Goal: Book appointment/travel/reservation

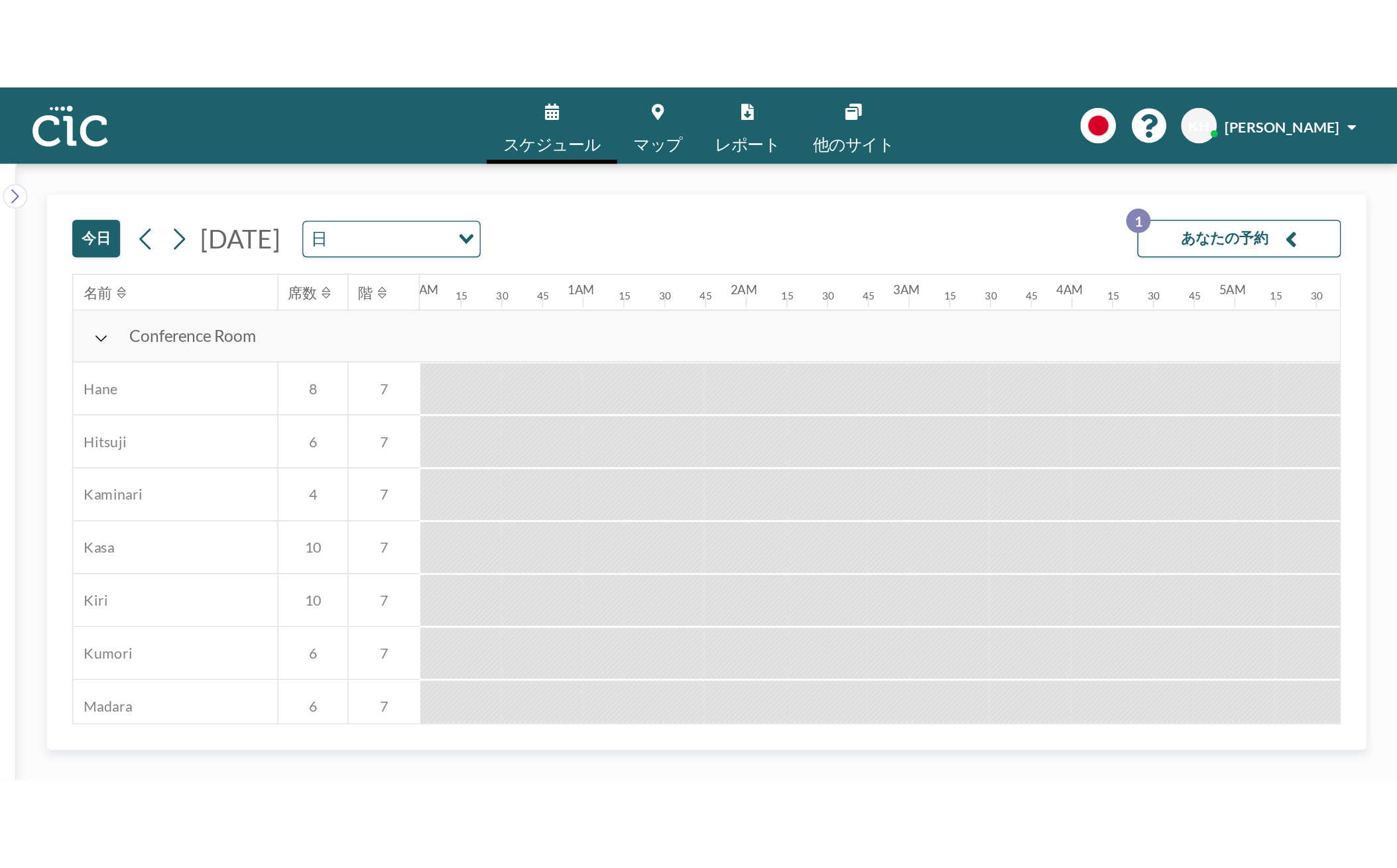
scroll to position [0, 1142]
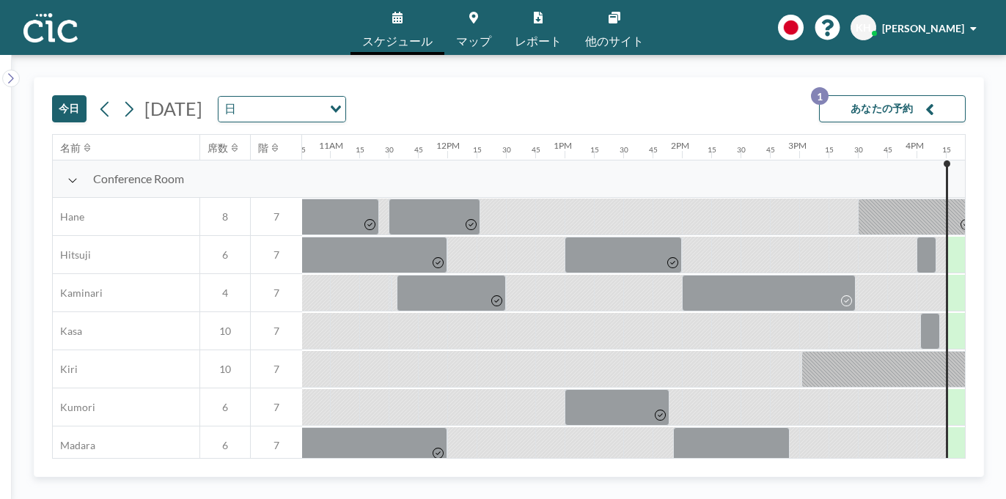
drag, startPoint x: 996, startPoint y: 488, endPoint x: 1163, endPoint y: 663, distance: 241.7
click at [1005, 499] on html "スケジュール マップ レポート 他のサイト English Polski 日本語 Española KH [PERSON_NAME] [DATE] [DATE…" at bounding box center [503, 249] width 1006 height 499
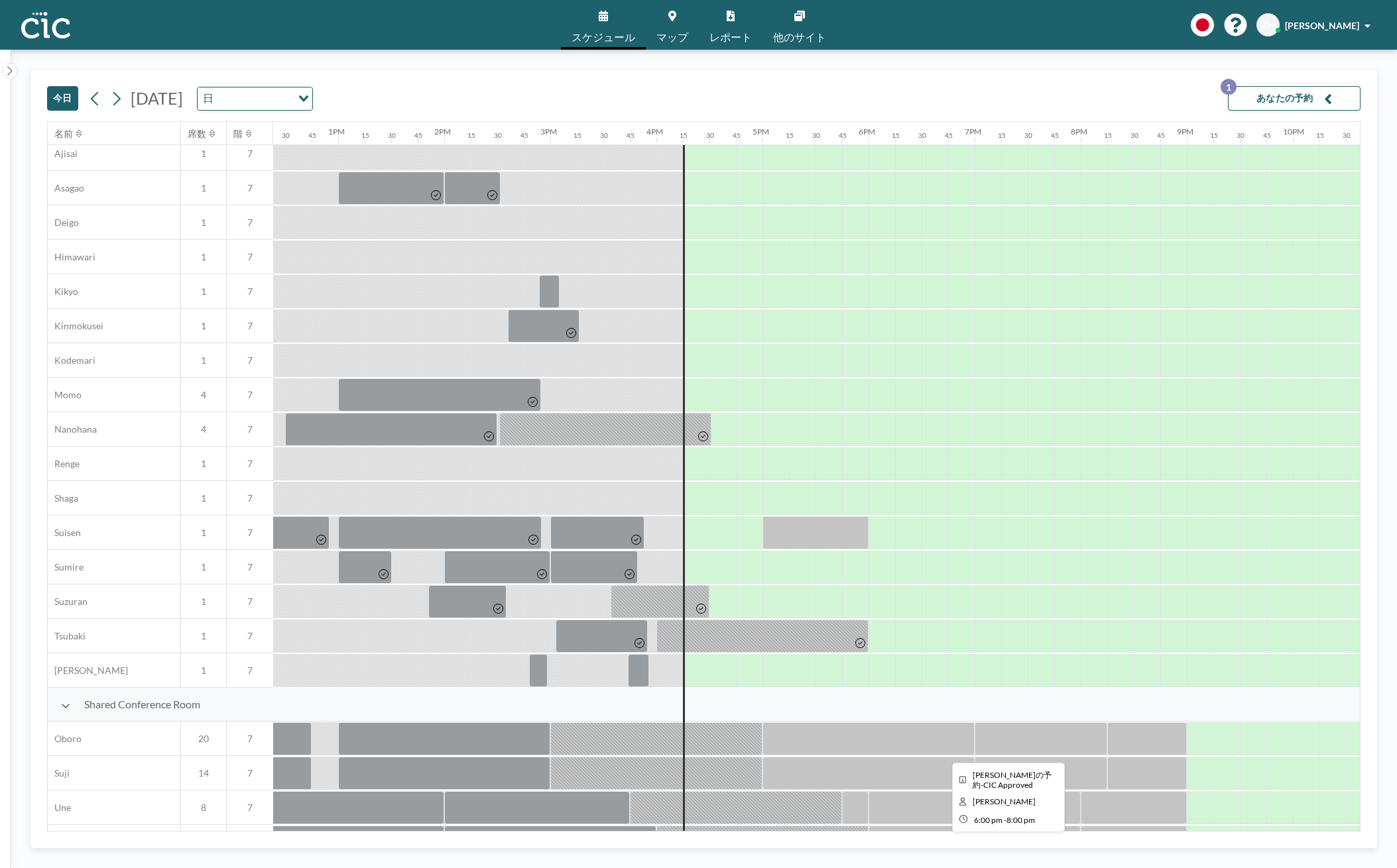
scroll to position [420, 1314]
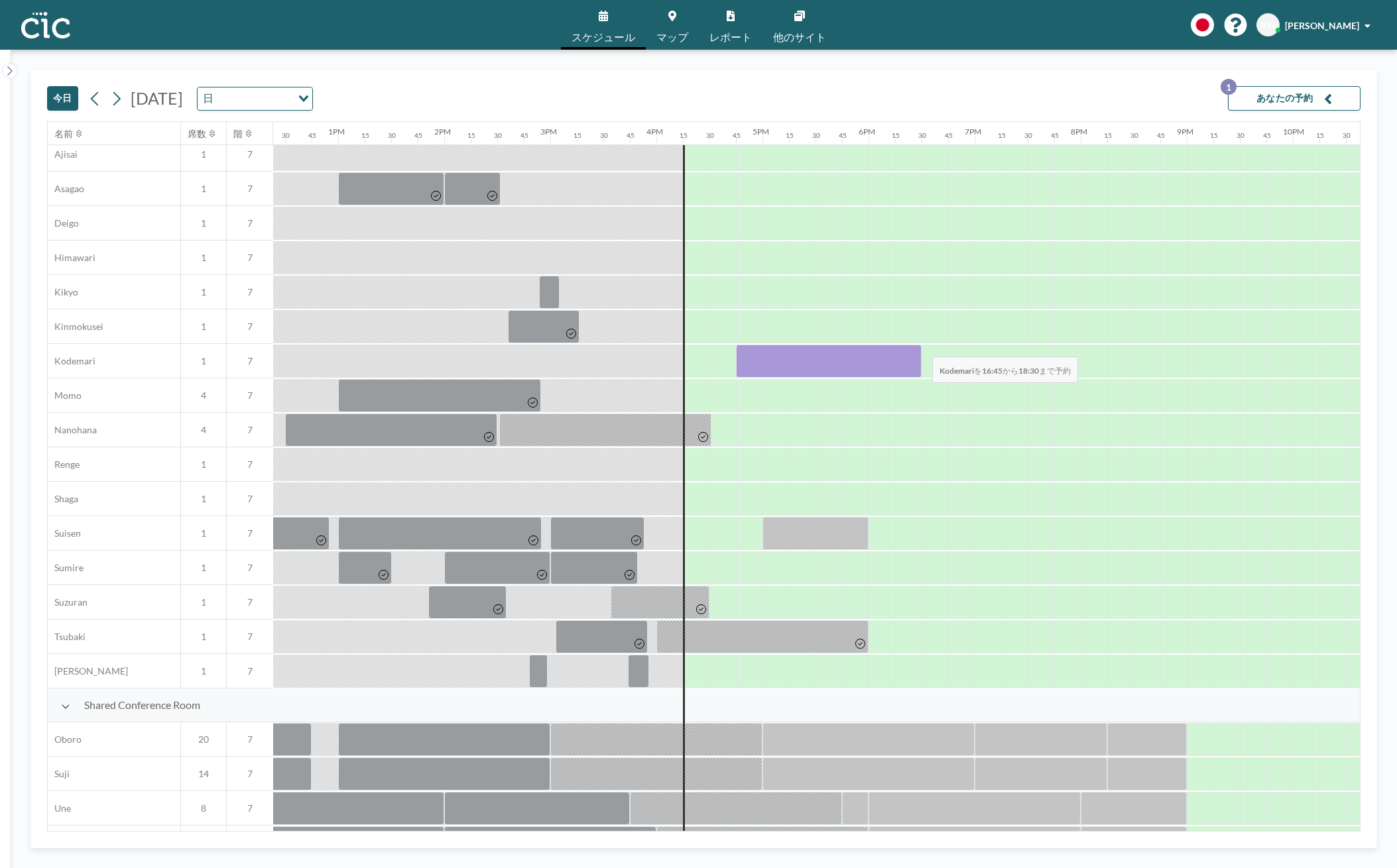
drag, startPoint x: 736, startPoint y: 366, endPoint x: 921, endPoint y: 348, distance: 185.9
click at [909, 348] on div at bounding box center [231, 362] width 2545 height 34
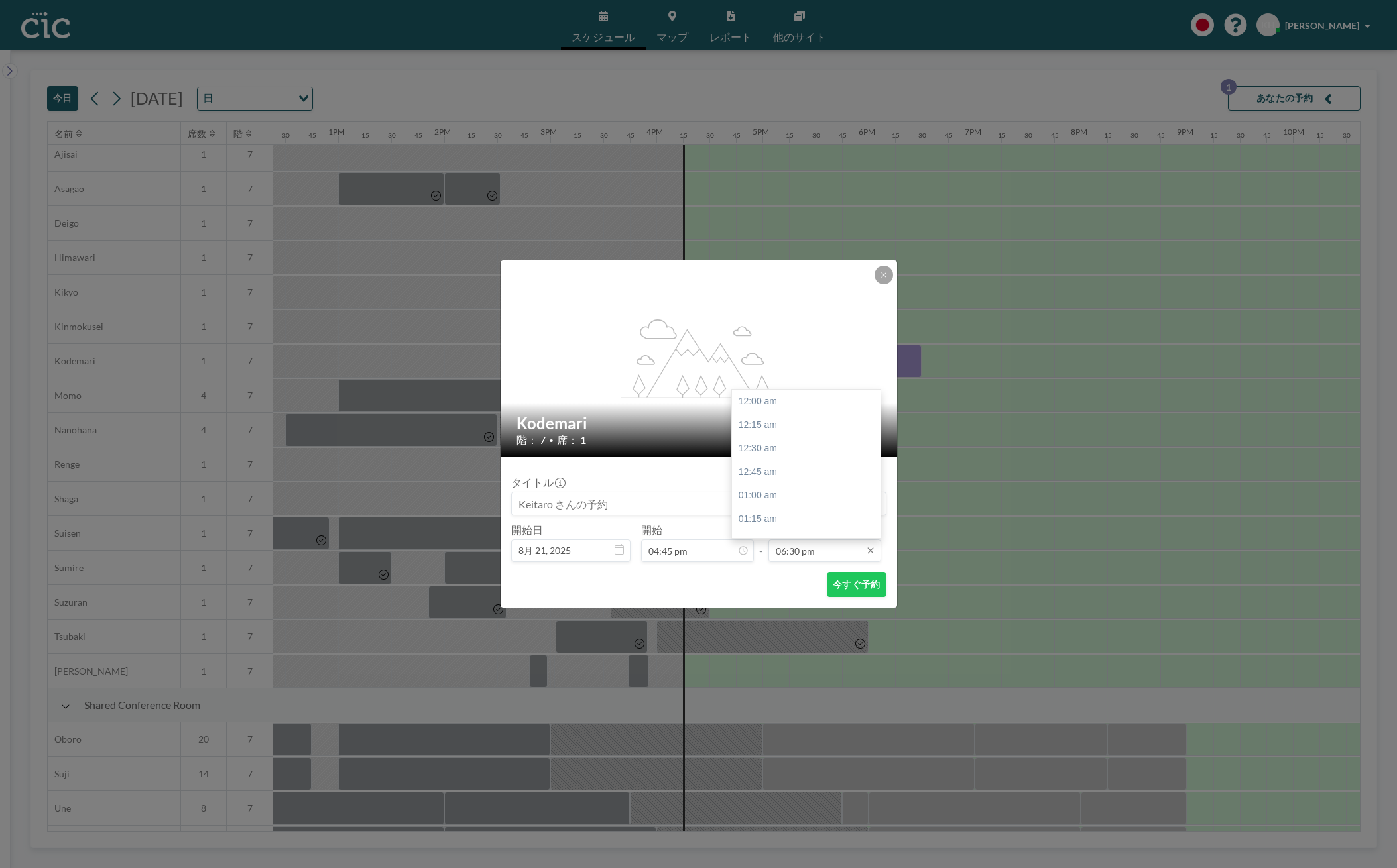
scroll to position [1746, 0]
click at [888, 269] on button at bounding box center [883, 275] width 19 height 19
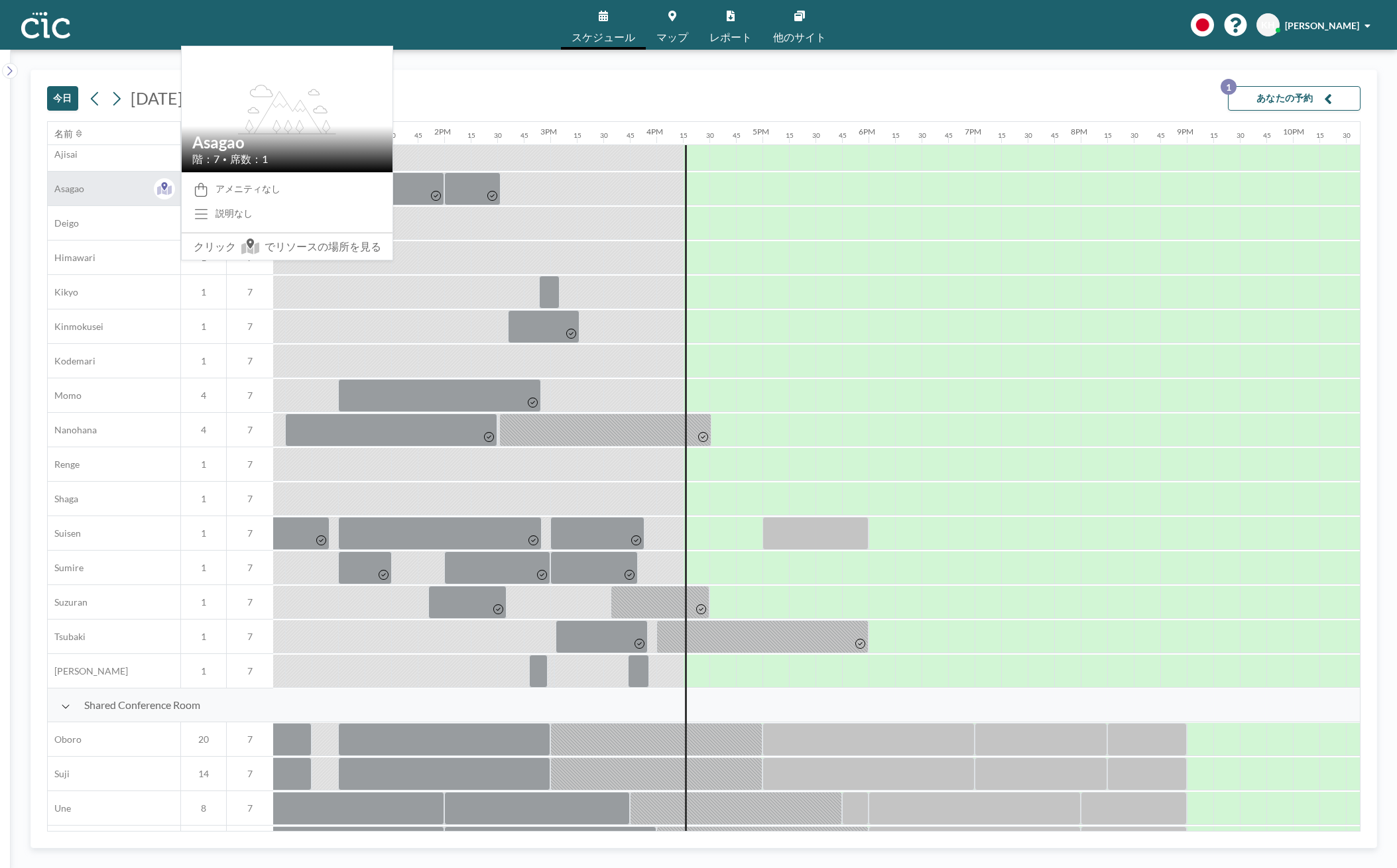
click at [75, 193] on span "Asagao" at bounding box center [66, 188] width 36 height 12
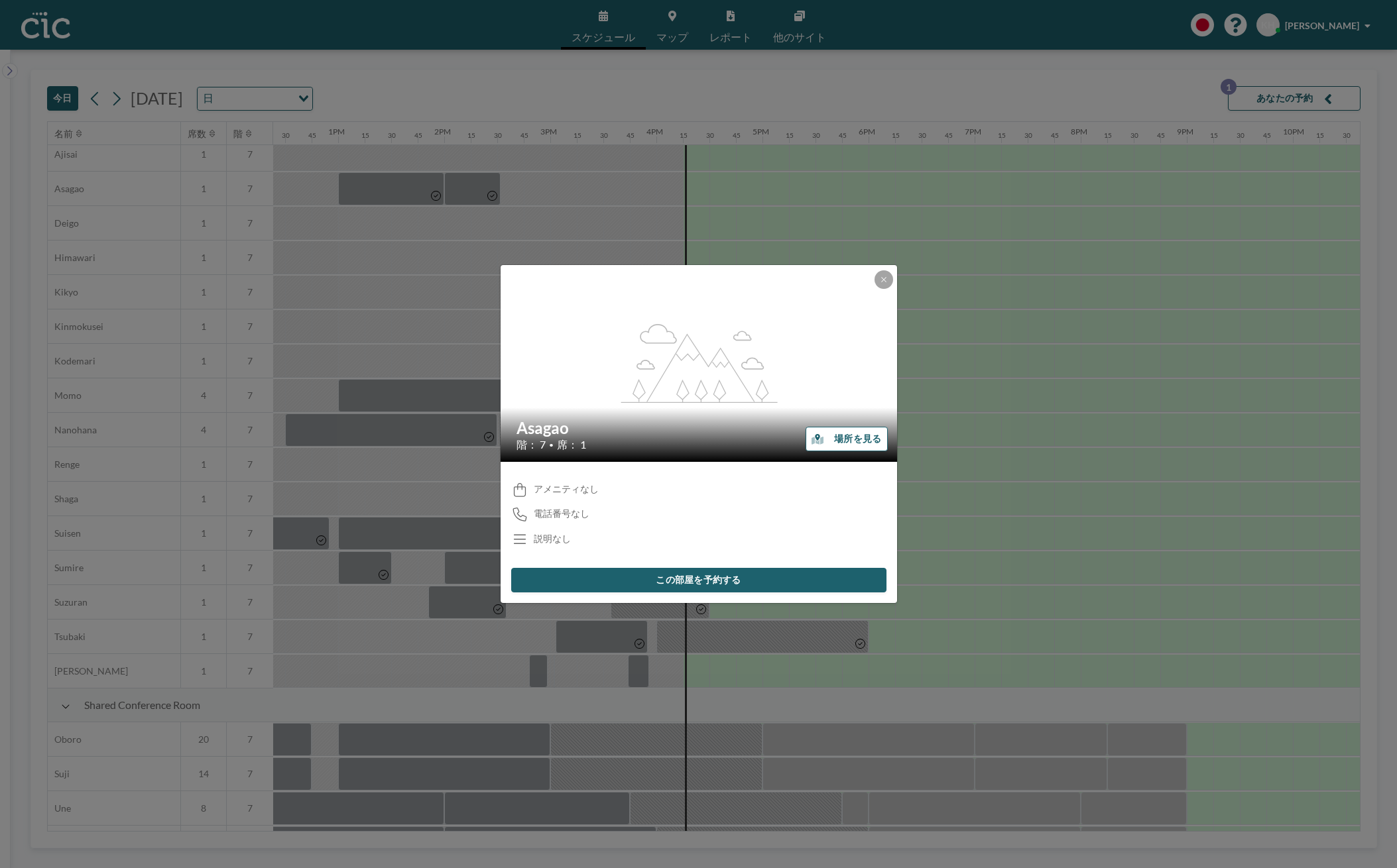
click at [846, 434] on button "場所を見る" at bounding box center [846, 439] width 81 height 24
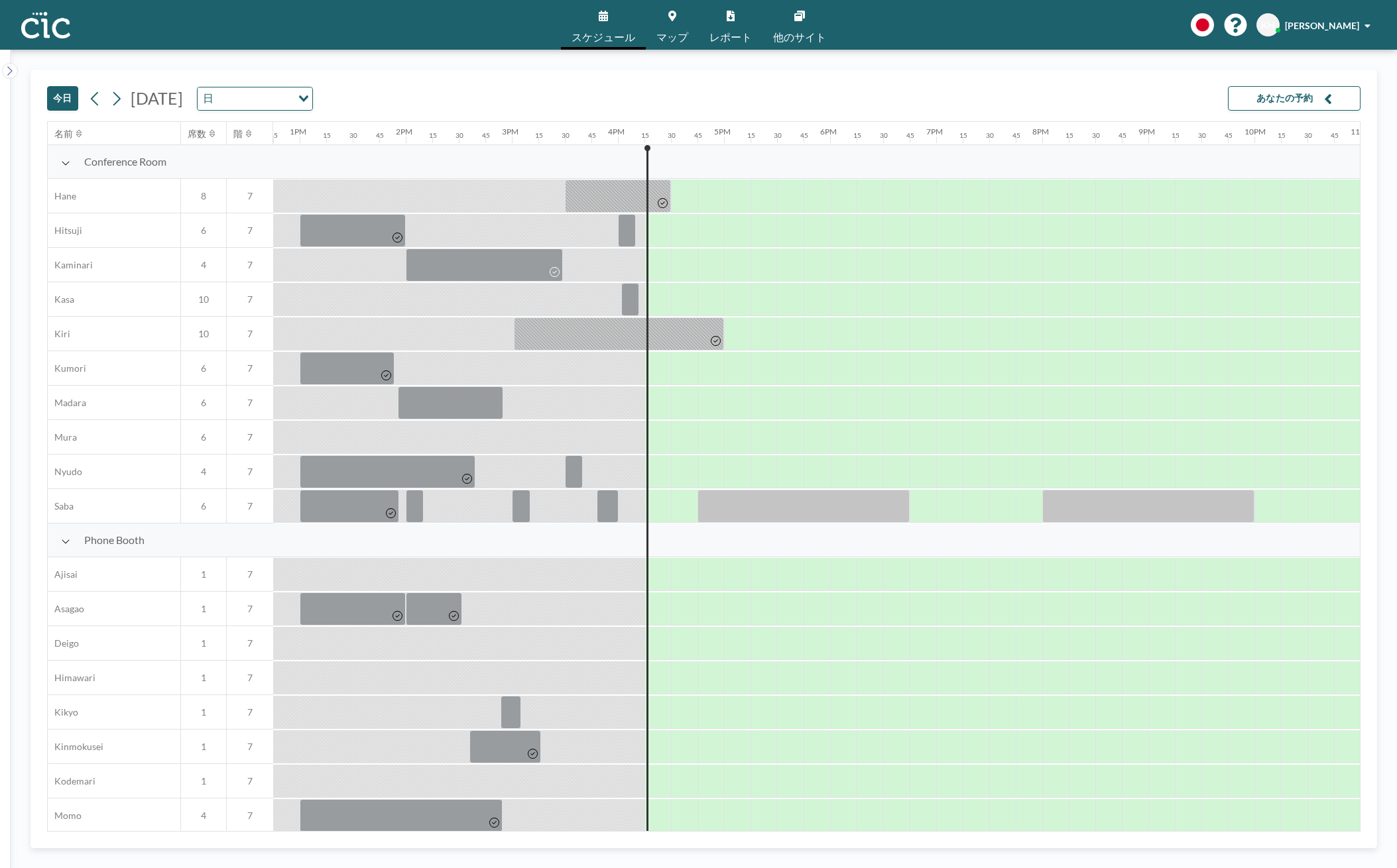
scroll to position [0, 1460]
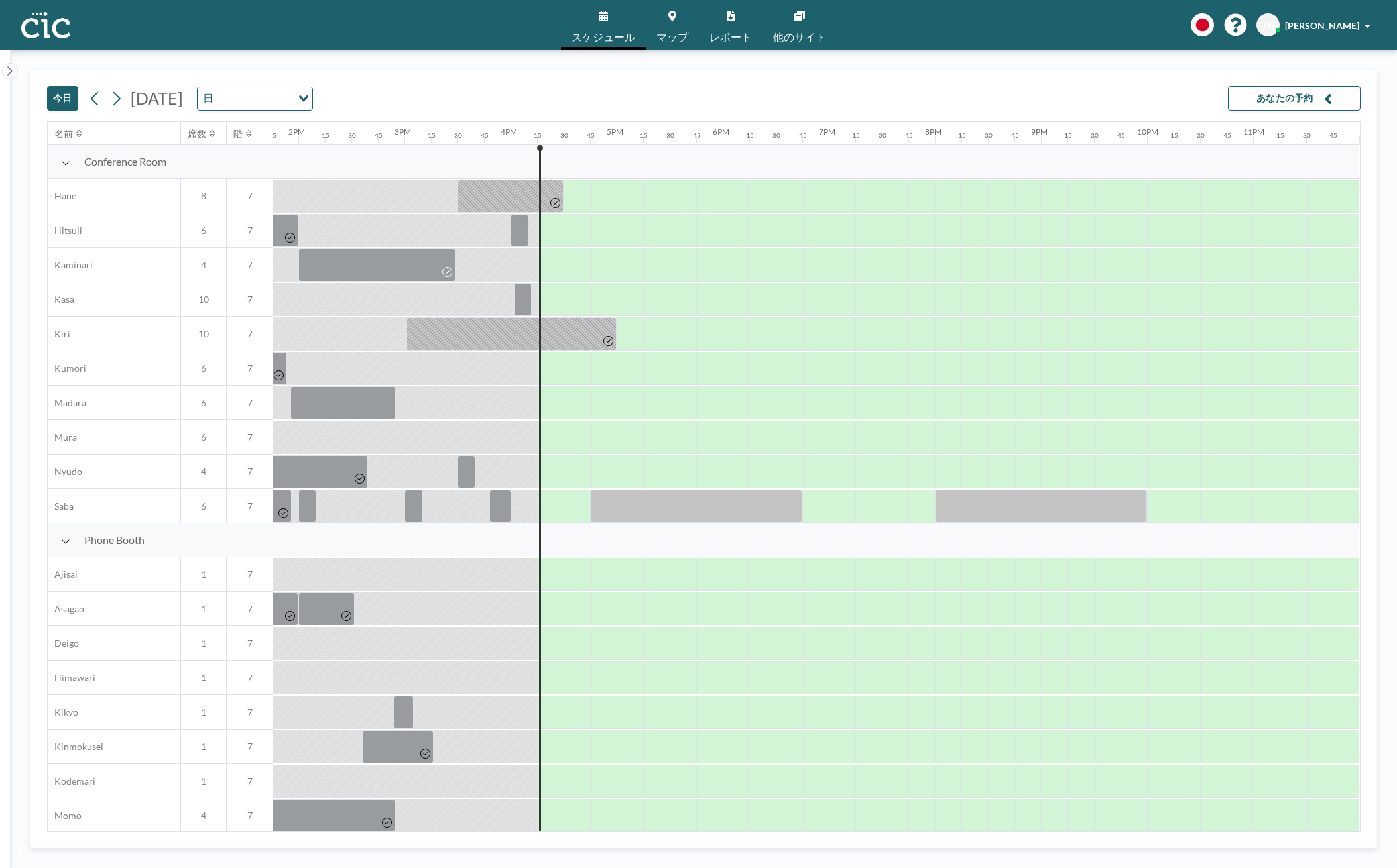
click at [1311, 95] on button "あなたの予約" at bounding box center [1294, 98] width 133 height 24
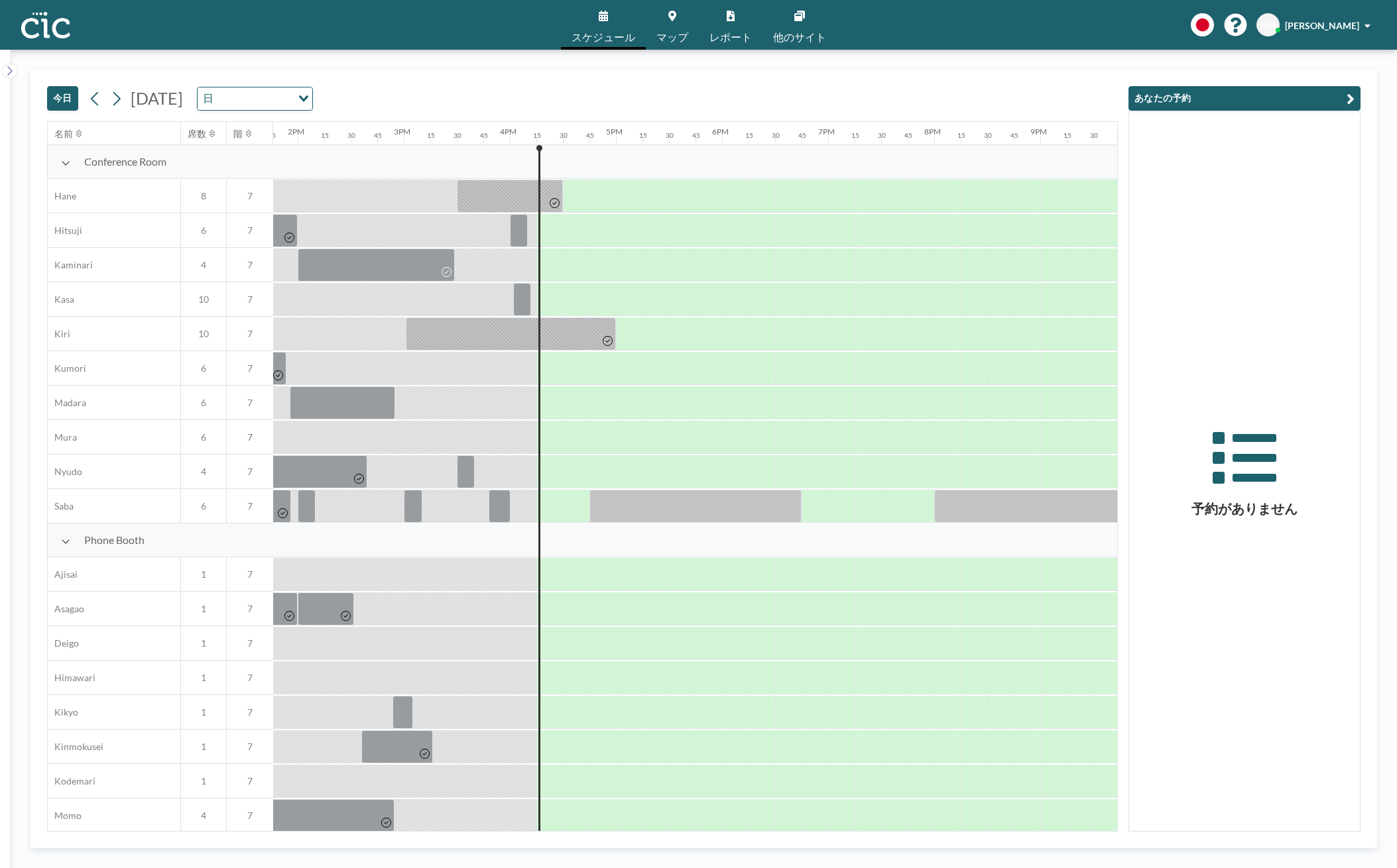
click at [479, 89] on div "今日 2025年8月21日木曜日 日 Loading..." at bounding box center [582, 96] width 1071 height 51
click at [1340, 104] on button "あなたの予約" at bounding box center [1244, 98] width 232 height 24
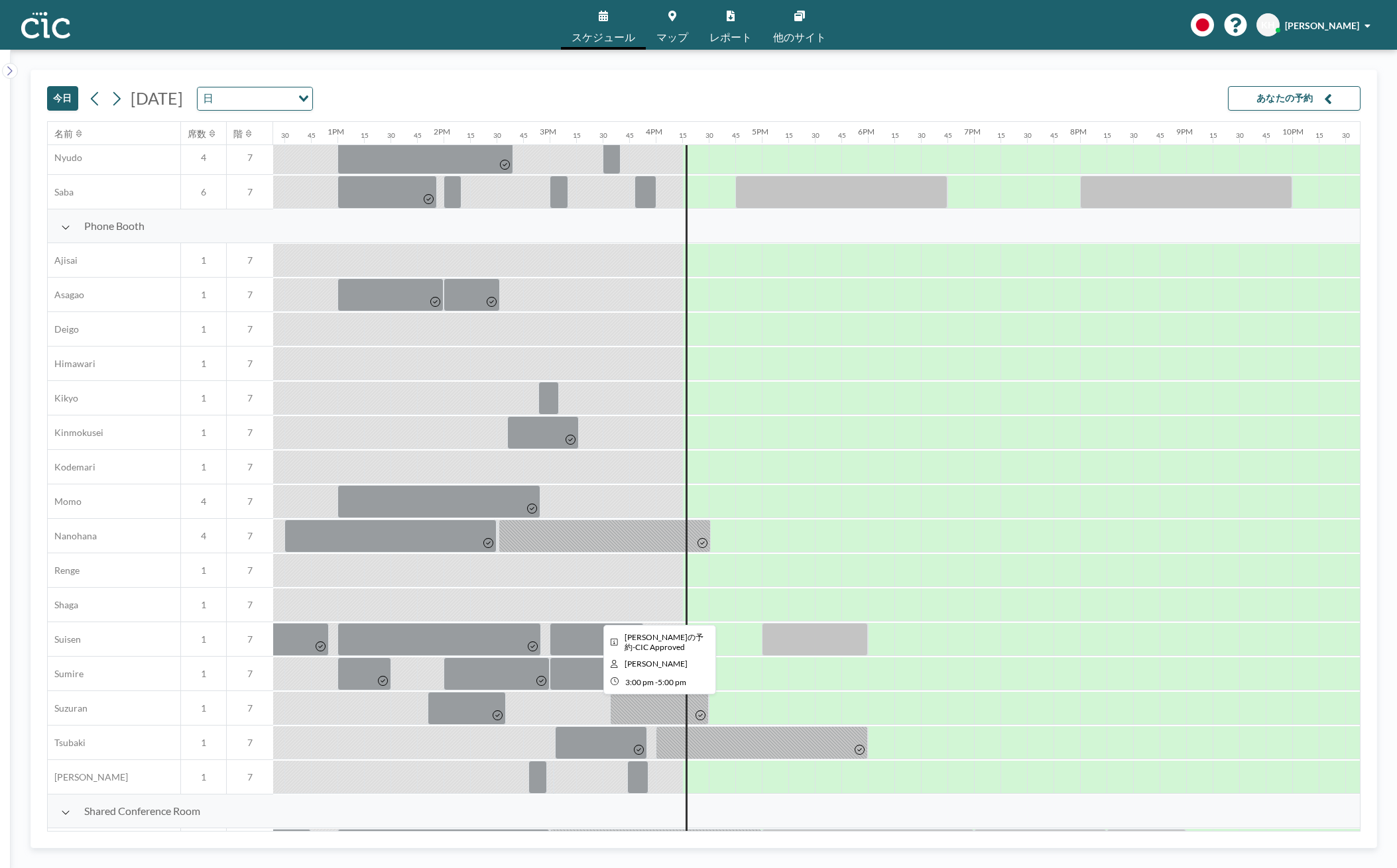
scroll to position [311, 1315]
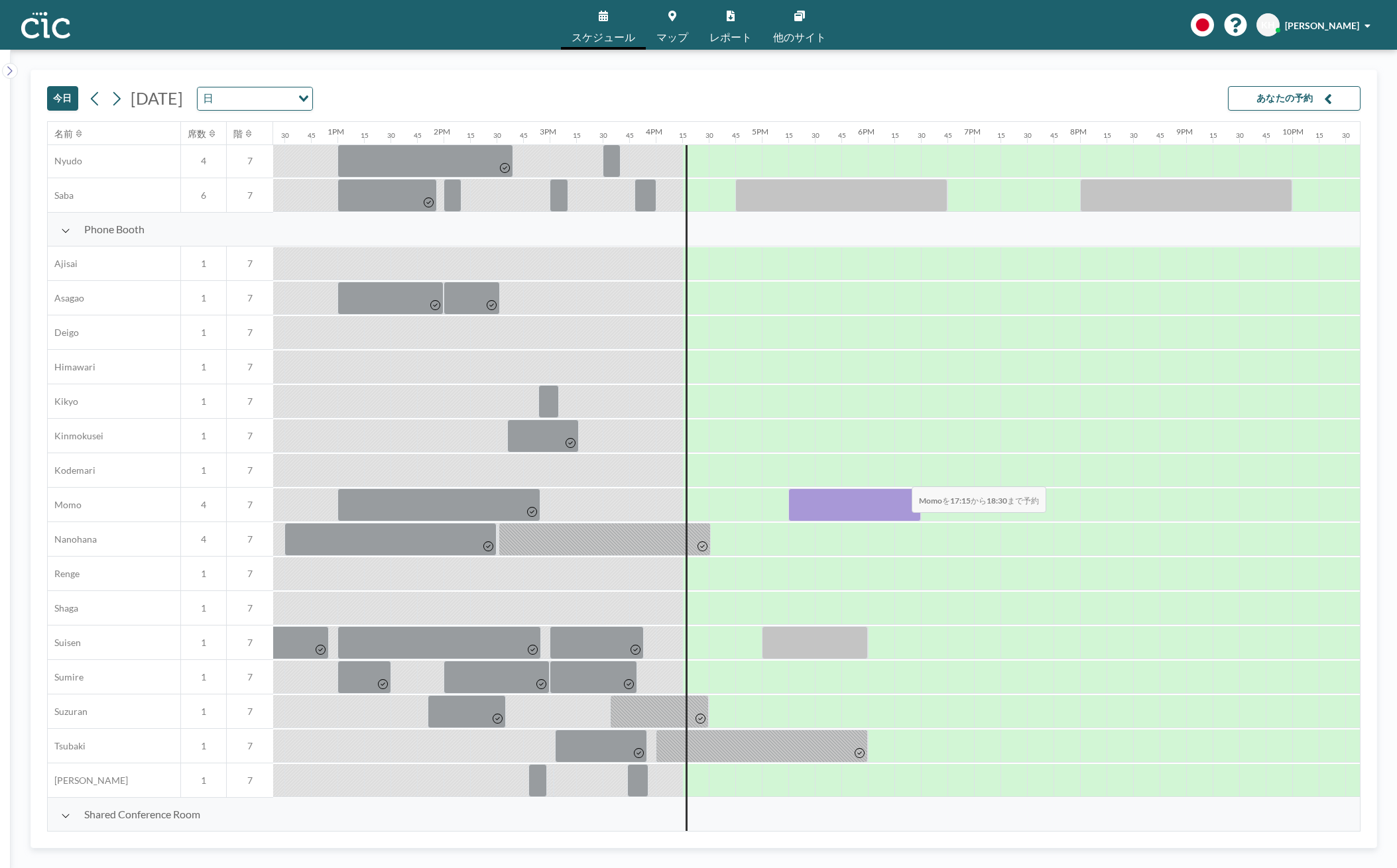
drag, startPoint x: 794, startPoint y: 500, endPoint x: 901, endPoint y: 478, distance: 109.2
click at [901, 478] on div "Phone Booth Ajisai 1 7 Asagao 1 7 Deigo 1 7 Himawari 1 7 Kikyo 1 7 Kinmokusei 1…" at bounding box center [118, 505] width 2771 height 585
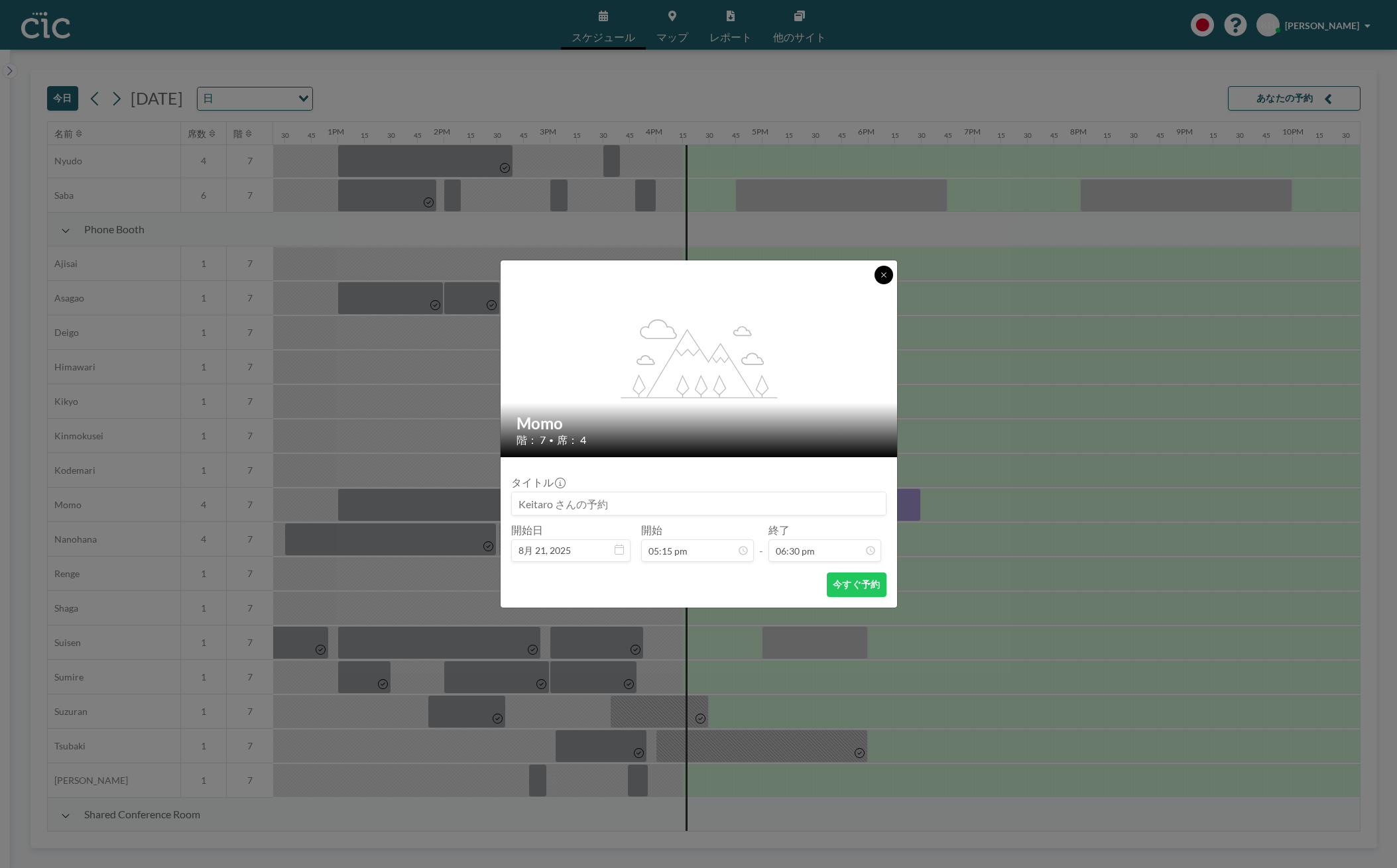
click at [883, 267] on button at bounding box center [883, 275] width 19 height 19
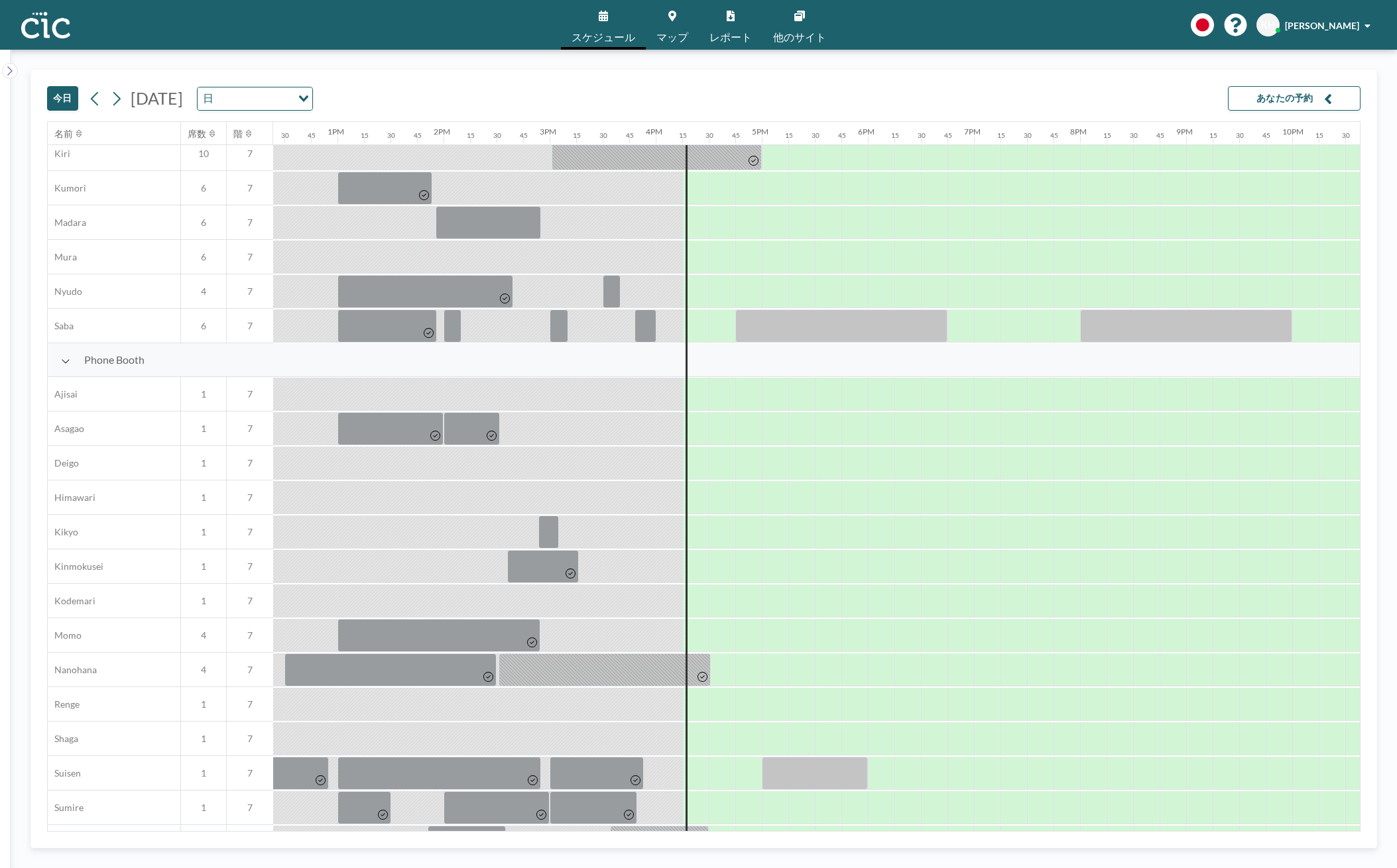
scroll to position [183, 1315]
